Goal: Transaction & Acquisition: Purchase product/service

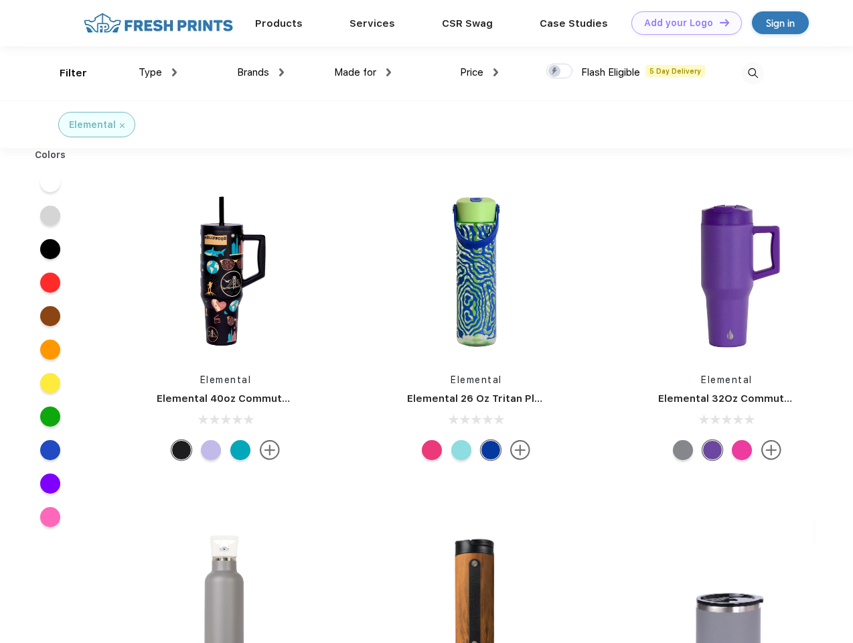
click at [682, 23] on link "Add your Logo Design Tool" at bounding box center [687, 22] width 111 height 23
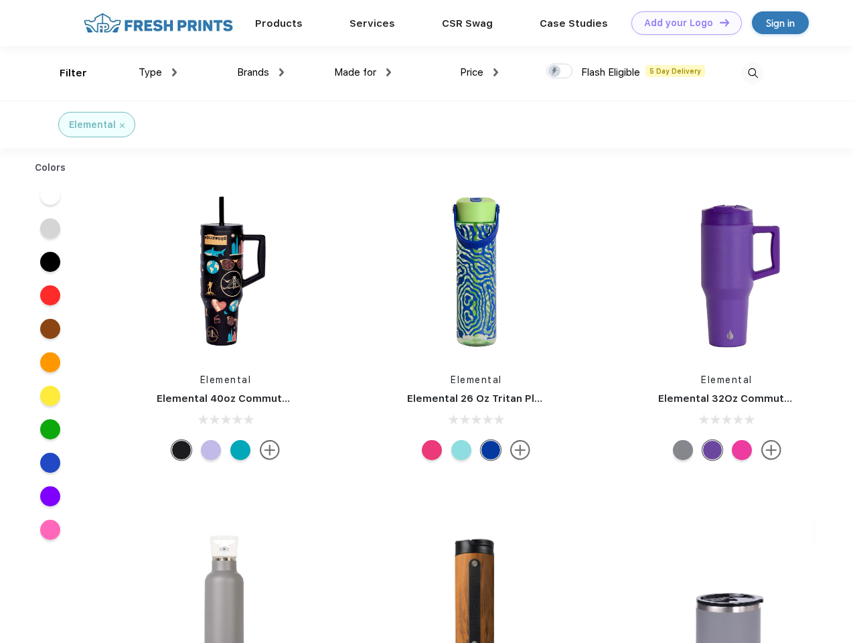
click at [0, 0] on div "Design Tool" at bounding box center [0, 0] width 0 height 0
click at [719, 22] on link "Add your Logo Design Tool" at bounding box center [687, 22] width 111 height 23
click at [64, 73] on div "Filter" at bounding box center [73, 73] width 27 height 15
click at [158, 72] on span "Type" at bounding box center [150, 72] width 23 height 12
click at [261, 72] on span "Brands" at bounding box center [253, 72] width 32 height 12
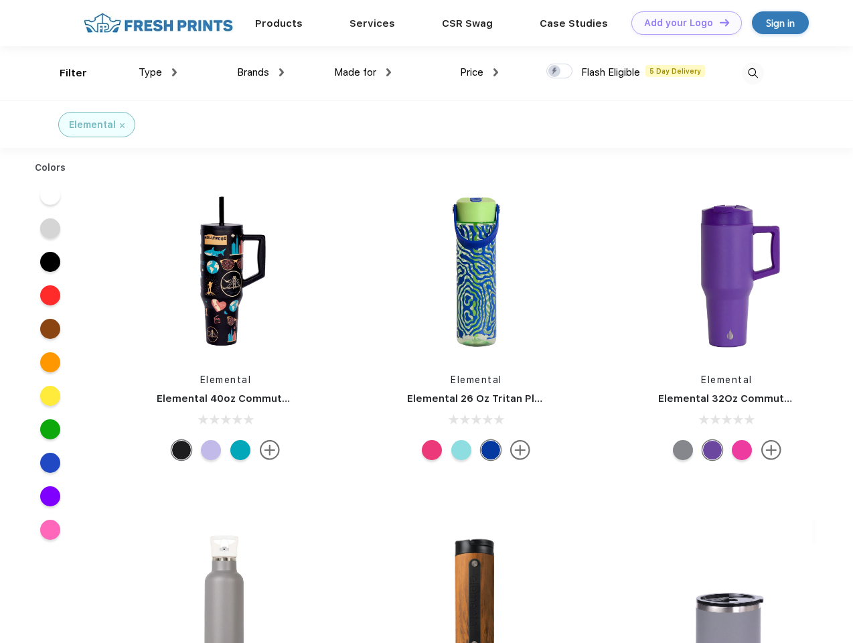
click at [363, 72] on span "Made for" at bounding box center [355, 72] width 42 height 12
click at [480, 72] on span "Price" at bounding box center [471, 72] width 23 height 12
click at [560, 72] on div at bounding box center [559, 71] width 26 height 15
click at [555, 72] on input "checkbox" at bounding box center [550, 67] width 9 height 9
click at [753, 73] on img at bounding box center [753, 73] width 22 height 22
